Goal: Task Accomplishment & Management: Manage account settings

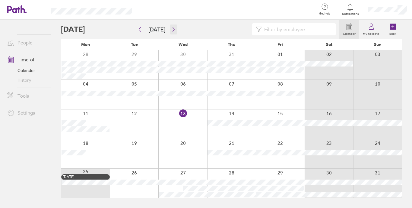
click at [174, 30] on button "button" at bounding box center [174, 29] width 8 height 10
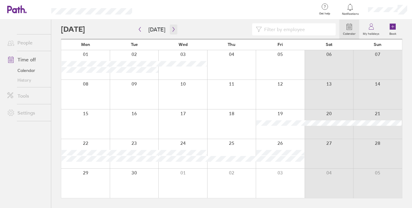
click at [171, 31] on icon "button" at bounding box center [173, 29] width 5 height 5
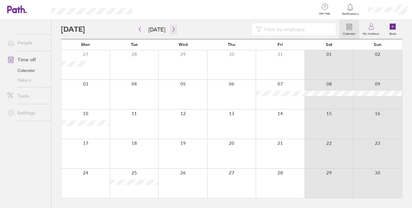
click at [171, 31] on icon "button" at bounding box center [173, 29] width 5 height 5
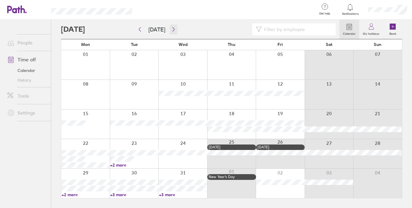
click at [171, 30] on icon "button" at bounding box center [173, 29] width 5 height 5
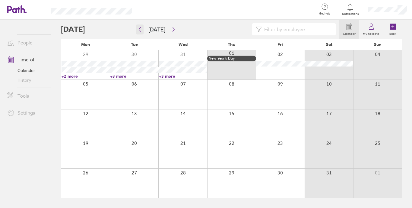
click at [142, 28] on icon "button" at bounding box center [140, 29] width 5 height 5
